Goal: Information Seeking & Learning: Find specific fact

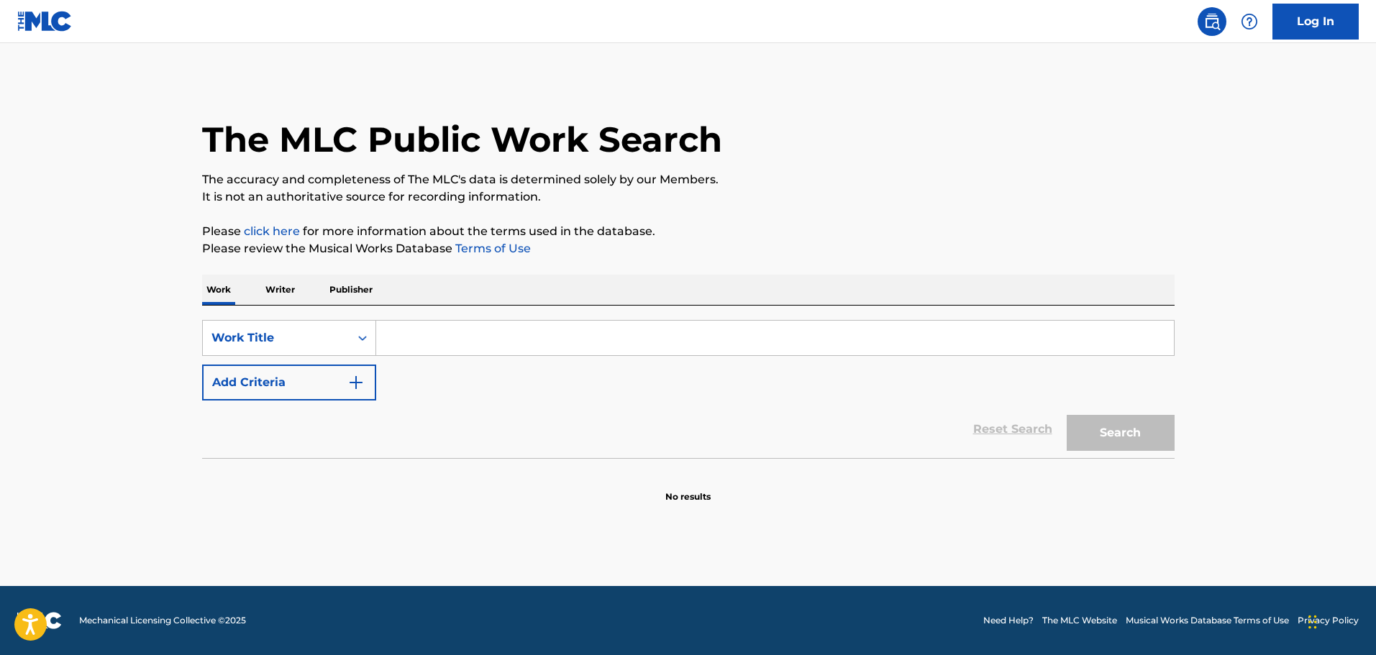
click at [397, 339] on input "Search Form" at bounding box center [775, 338] width 798 height 35
paste input "Saweetie"
drag, startPoint x: 1128, startPoint y: 437, endPoint x: 955, endPoint y: 590, distance: 231.8
click at [990, 591] on div "Log In The MLC Public Work Search The accuracy and completeness of The MLC's da…" at bounding box center [688, 327] width 1376 height 655
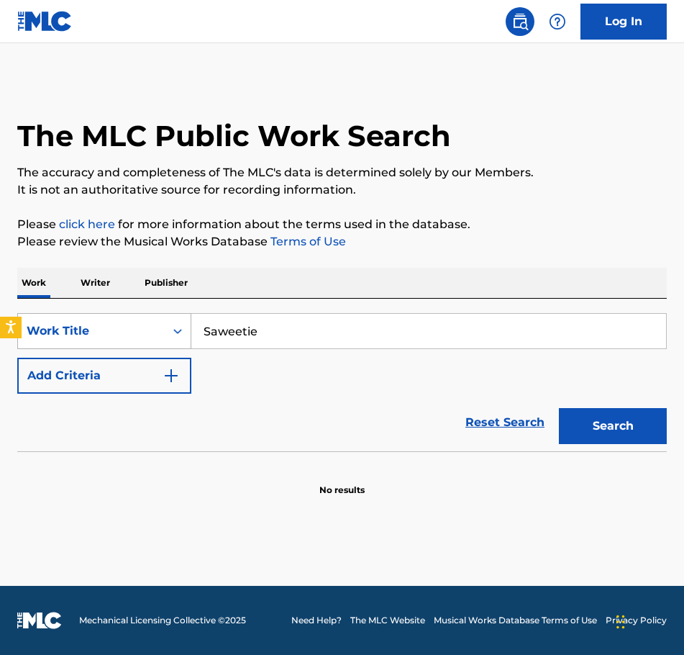
drag, startPoint x: 278, startPoint y: 332, endPoint x: 171, endPoint y: 327, distance: 106.5
click at [171, 327] on div "SearchWithCriteria9c2faf5f-4f13-41cf-94bc-7cc1bd642bb0 Work Title Saweetie" at bounding box center [341, 331] width 649 height 36
type input "que calor"
click at [559, 408] on button "Search" at bounding box center [613, 426] width 108 height 36
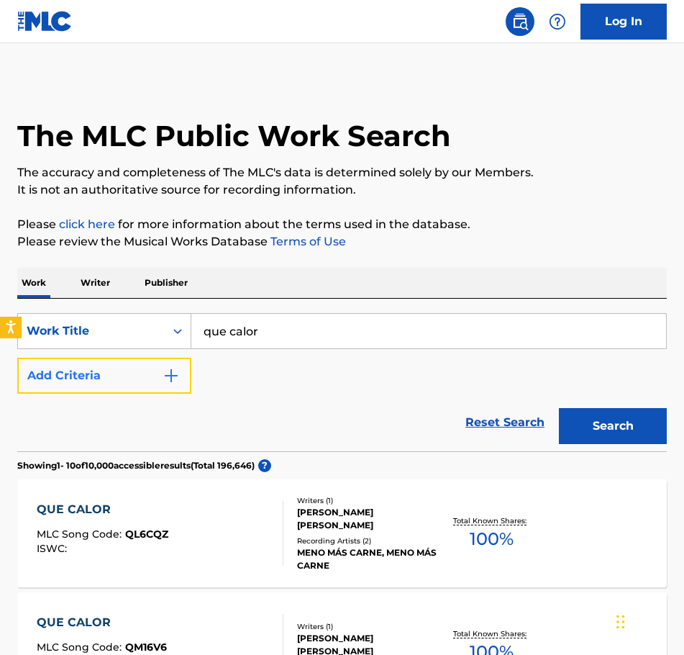
click at [117, 374] on button "Add Criteria" at bounding box center [104, 375] width 174 height 36
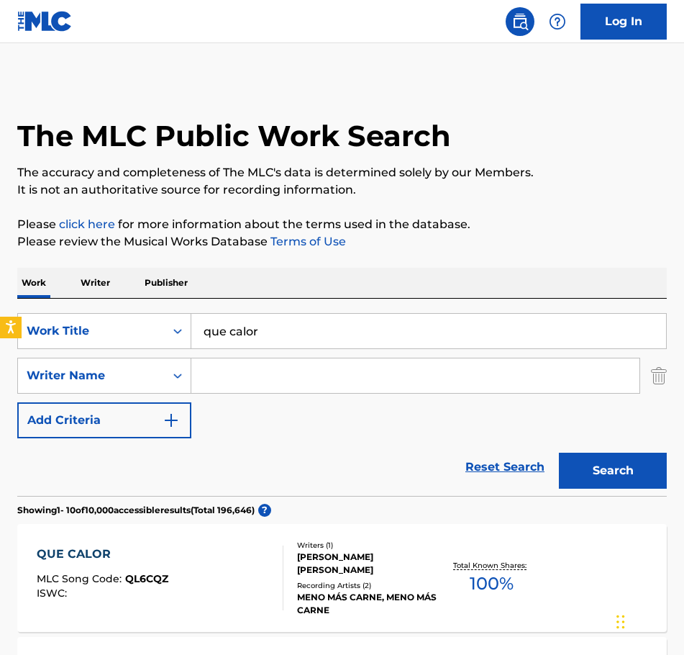
click at [250, 378] on input "Search Form" at bounding box center [415, 375] width 448 height 35
type input "[PERSON_NAME]"
click at [559, 452] on button "Search" at bounding box center [613, 470] width 108 height 36
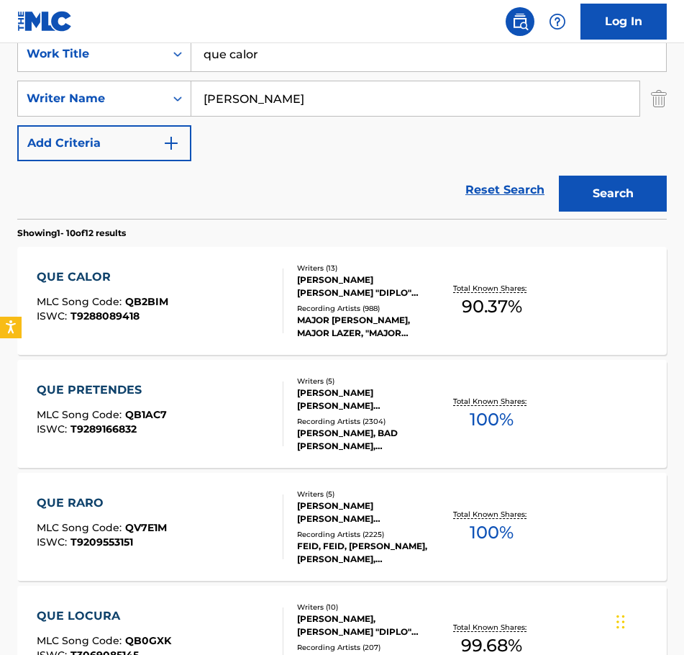
scroll to position [288, 0]
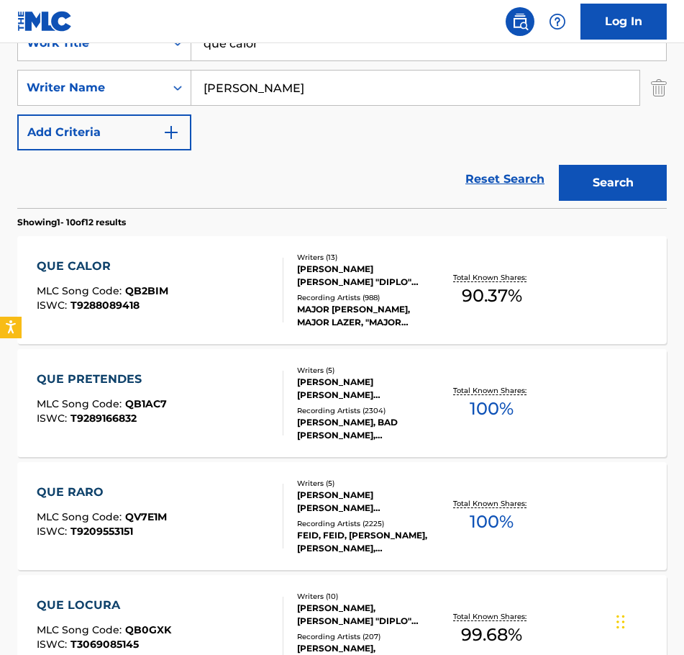
click at [84, 264] on div "QUE CALOR" at bounding box center [103, 265] width 132 height 17
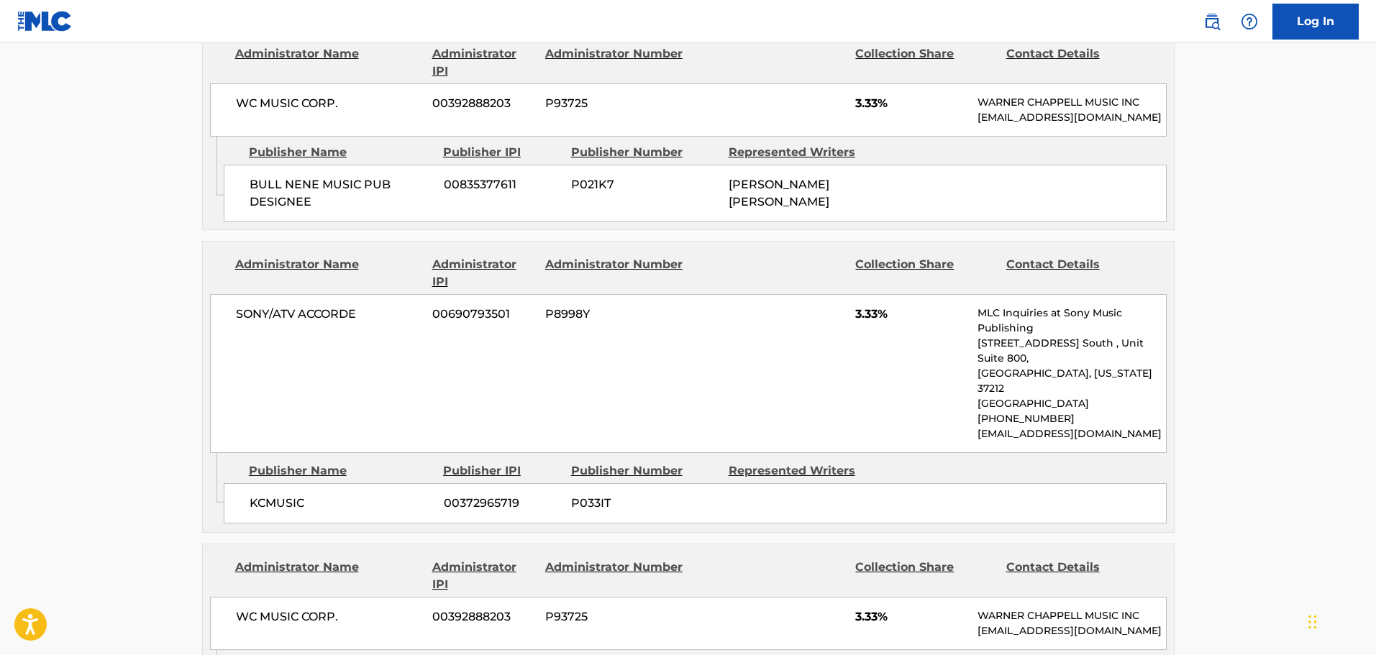
scroll to position [3668, 0]
